Goal: Task Accomplishment & Management: Use online tool/utility

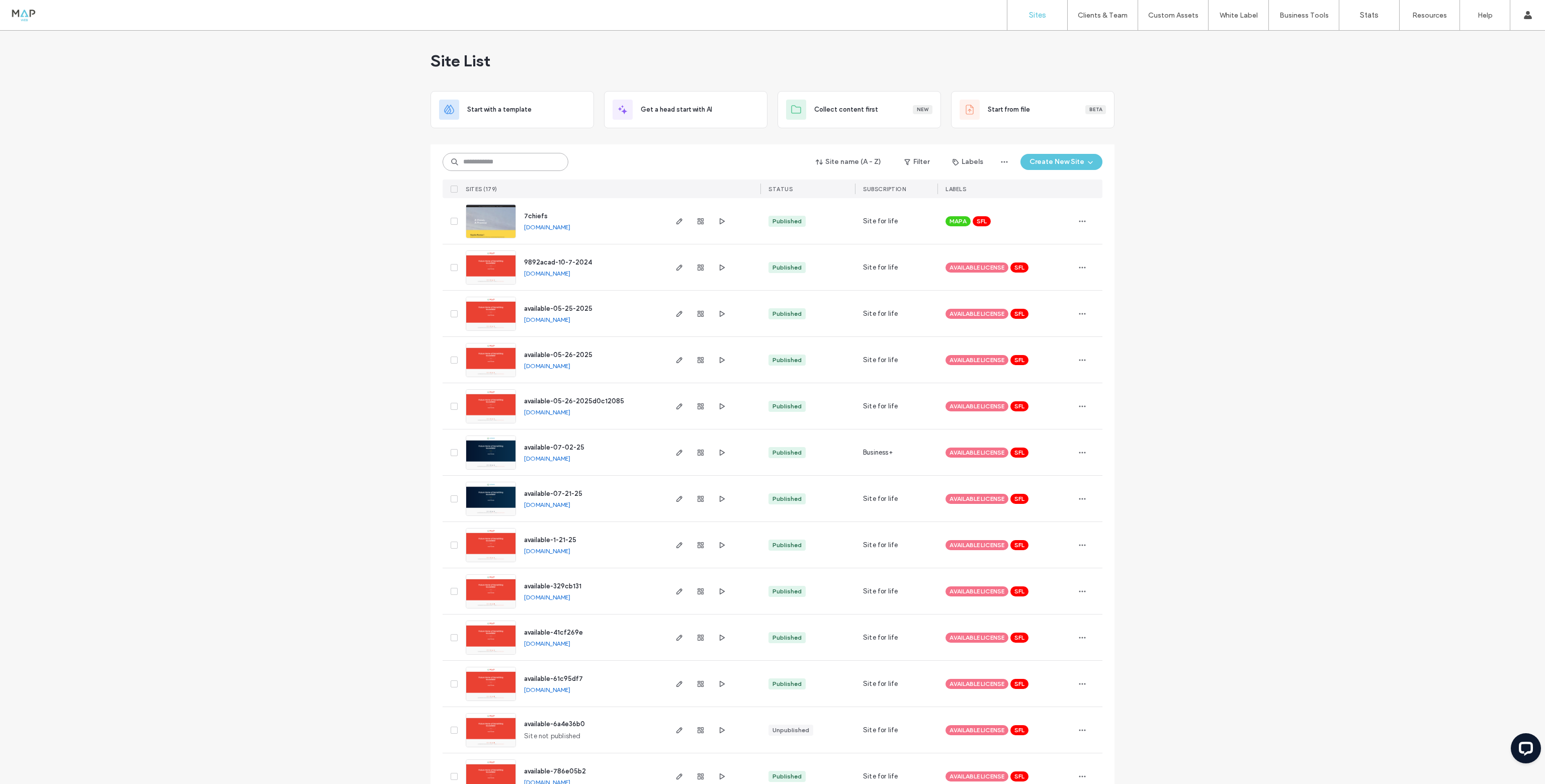
click at [467, 162] on input at bounding box center [506, 162] width 126 height 18
type input "*******"
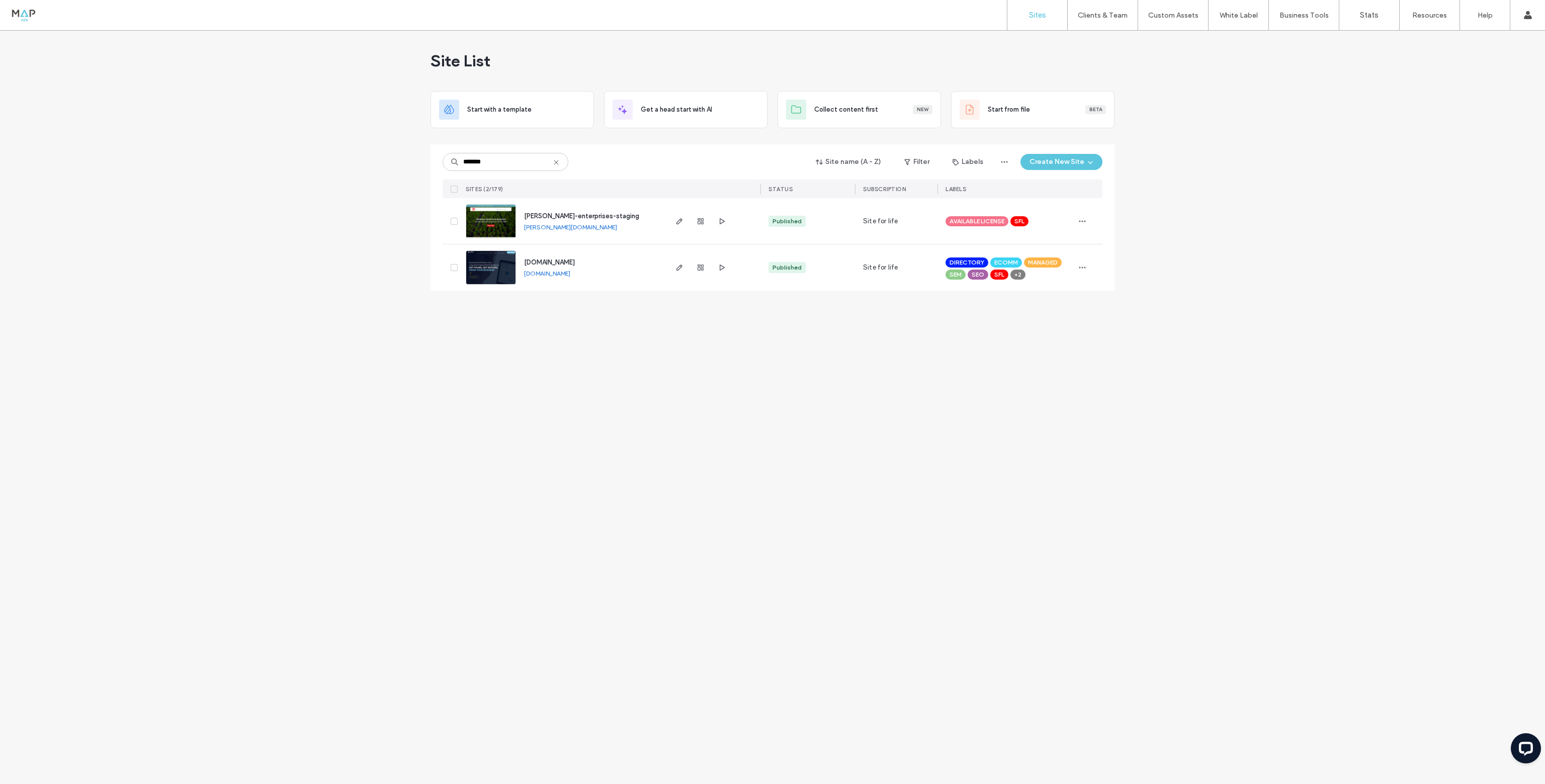
click at [483, 232] on img at bounding box center [491, 239] width 49 height 68
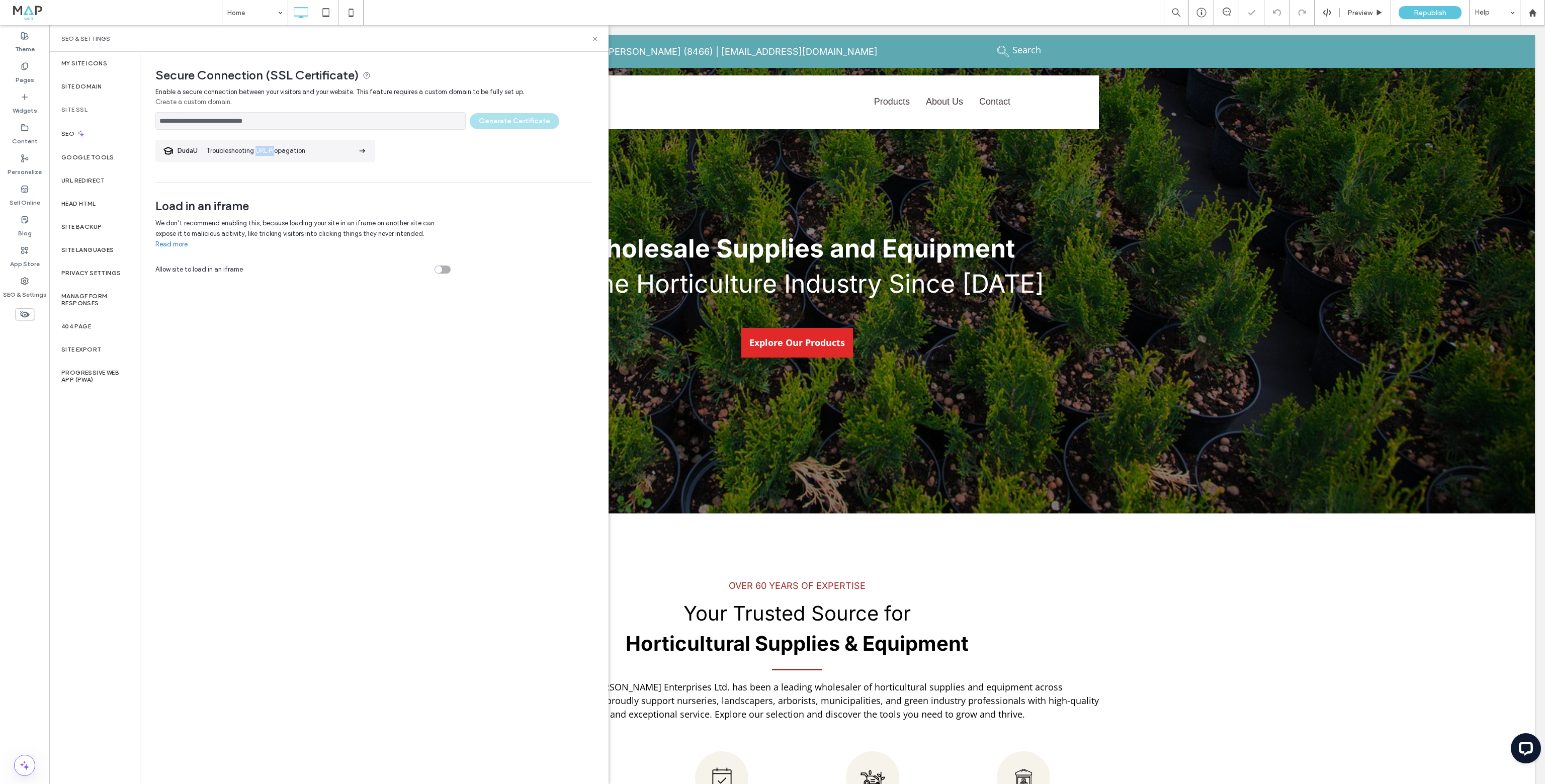
drag, startPoint x: 262, startPoint y: 146, endPoint x: 287, endPoint y: 152, distance: 25.7
click at [283, 152] on section "DudaU Troubleshooting URL Propagation" at bounding box center [265, 150] width 220 height 22
click at [1412, 12] on div "Republish" at bounding box center [1430, 12] width 63 height 13
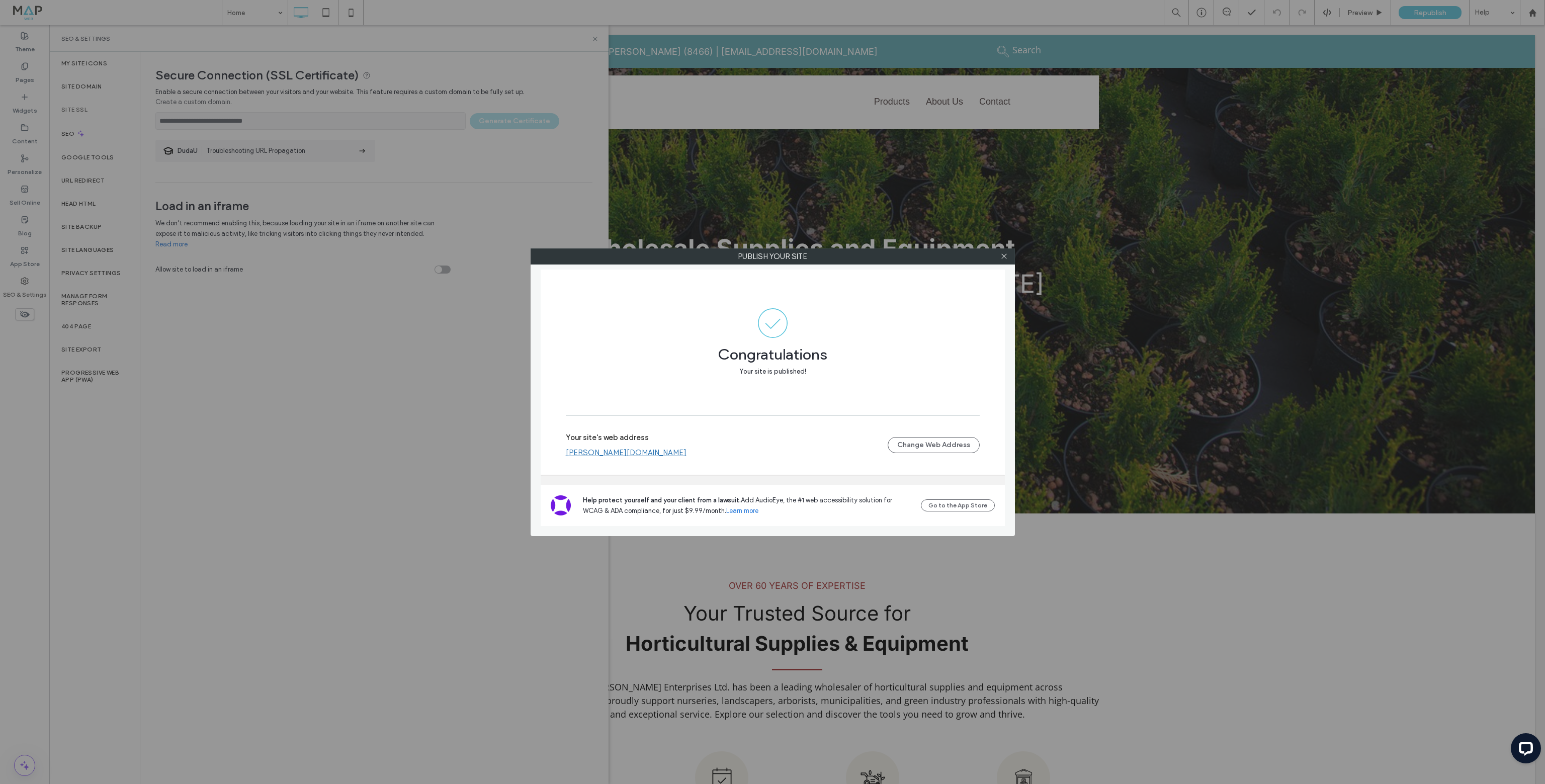
click at [381, 499] on div "Publish your site Congratulations Your site is published! Your site's web addre…" at bounding box center [772, 392] width 1545 height 784
click at [1007, 255] on icon at bounding box center [1004, 256] width 8 height 8
